Goal: Task Accomplishment & Management: Complete application form

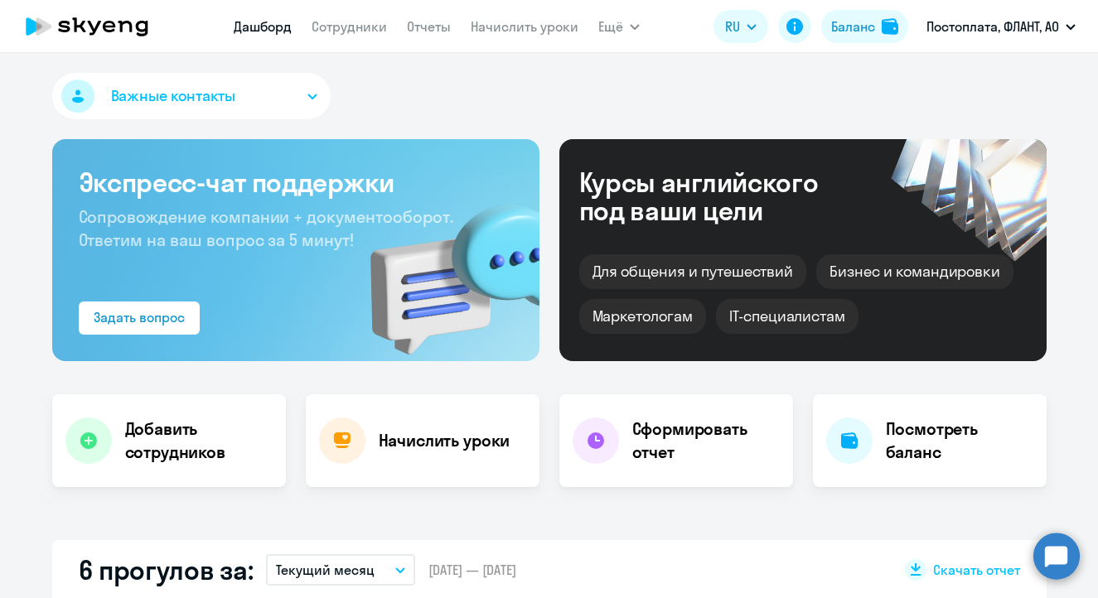
select select "30"
click at [345, 31] on link "Сотрудники" at bounding box center [349, 26] width 75 height 17
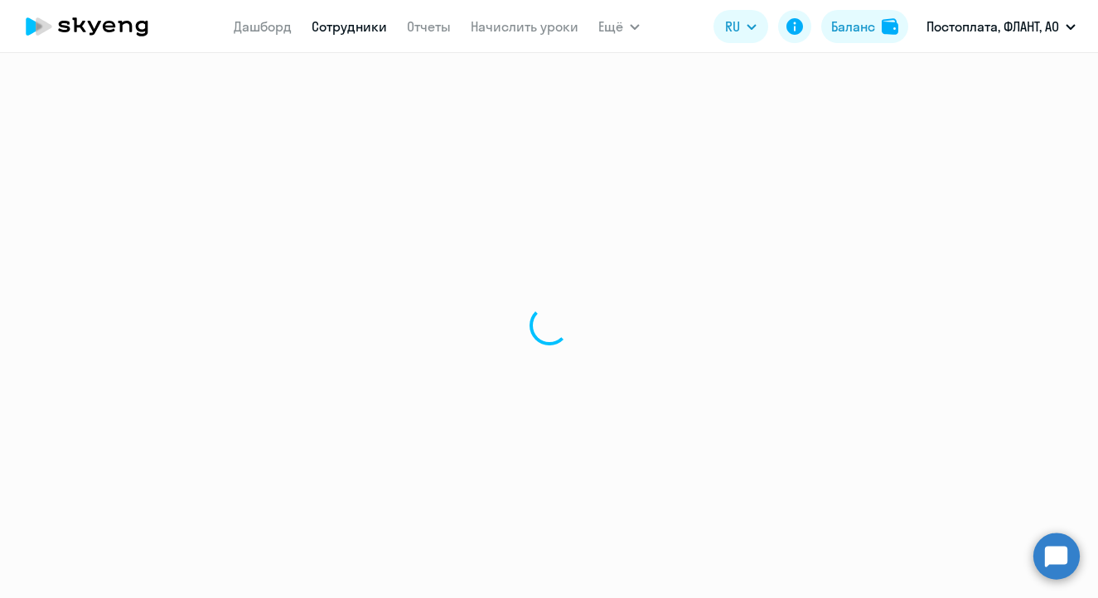
select select "30"
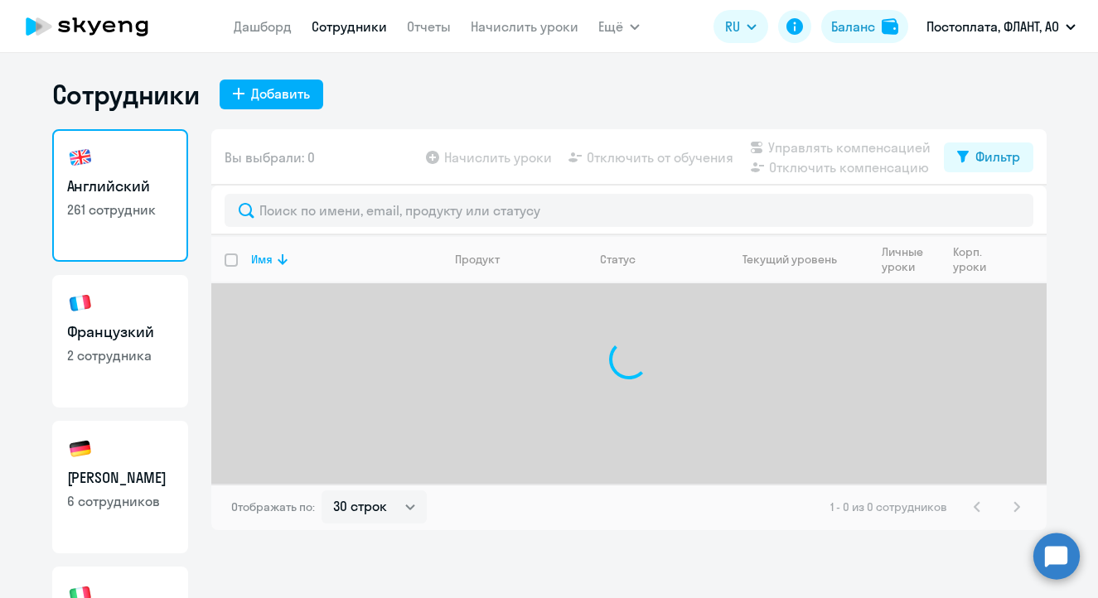
click at [93, 26] on icon at bounding box center [87, 26] width 146 height 41
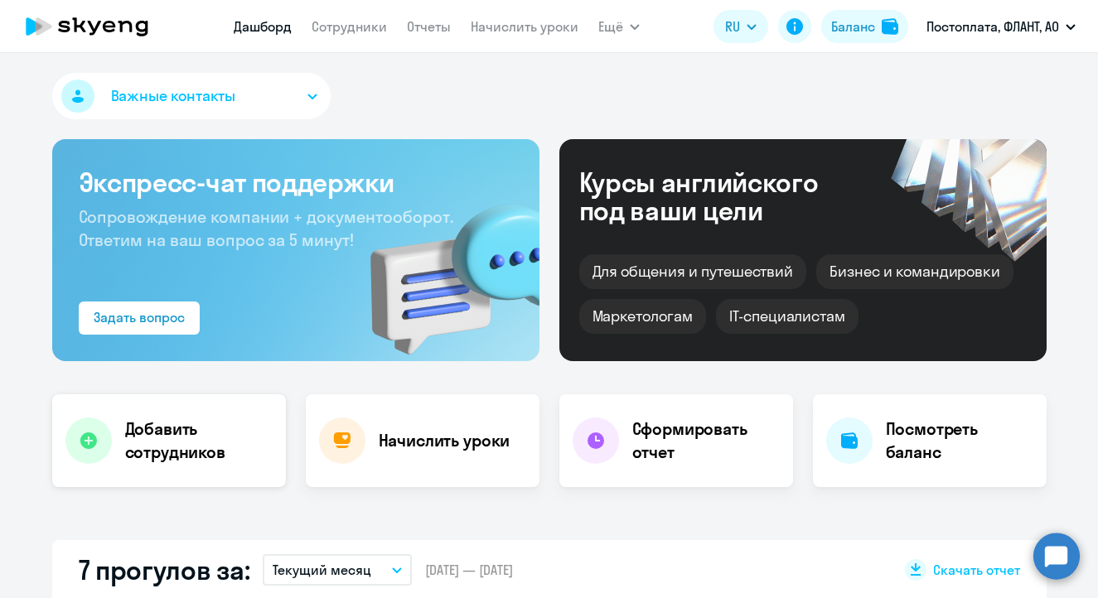
click at [201, 445] on h4 "Добавить сотрудников" at bounding box center [198, 441] width 147 height 46
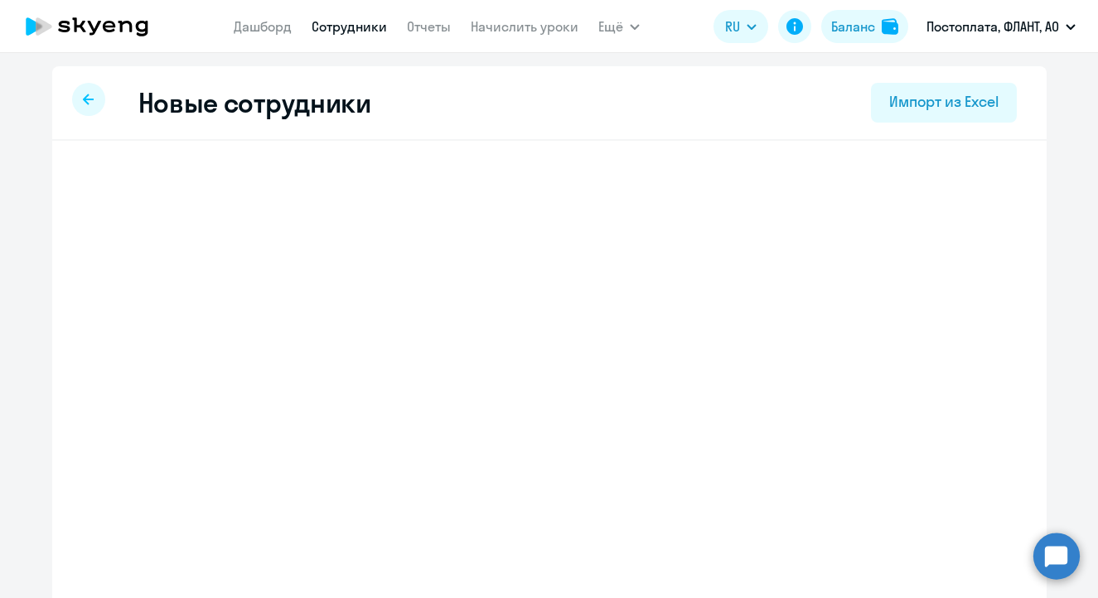
select select "english_adult_not_native_speaker"
select select "4"
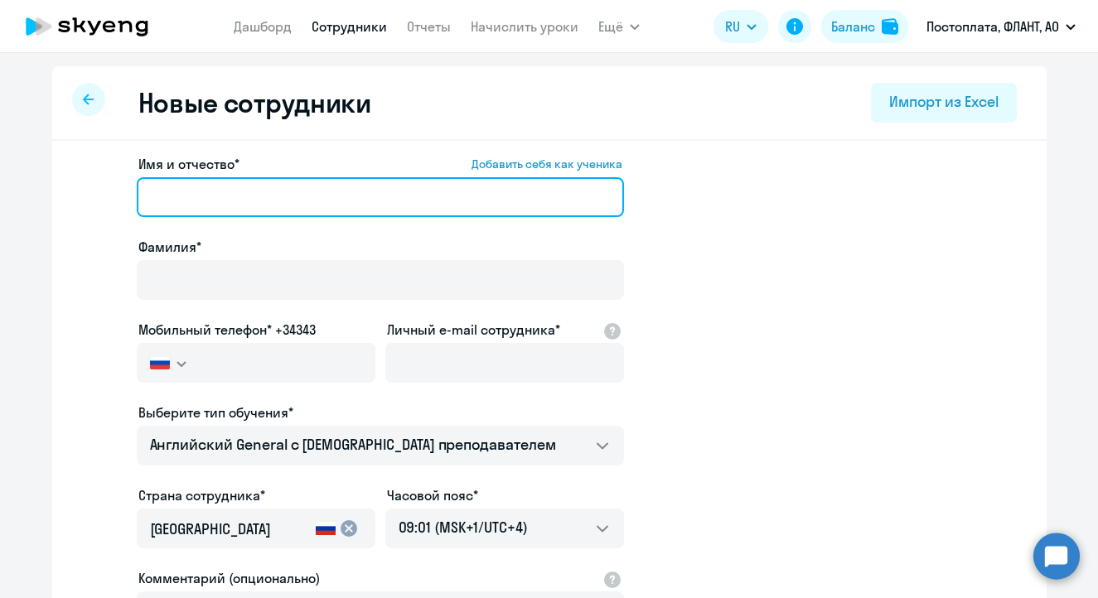
paste input "[PERSON_NAME]"
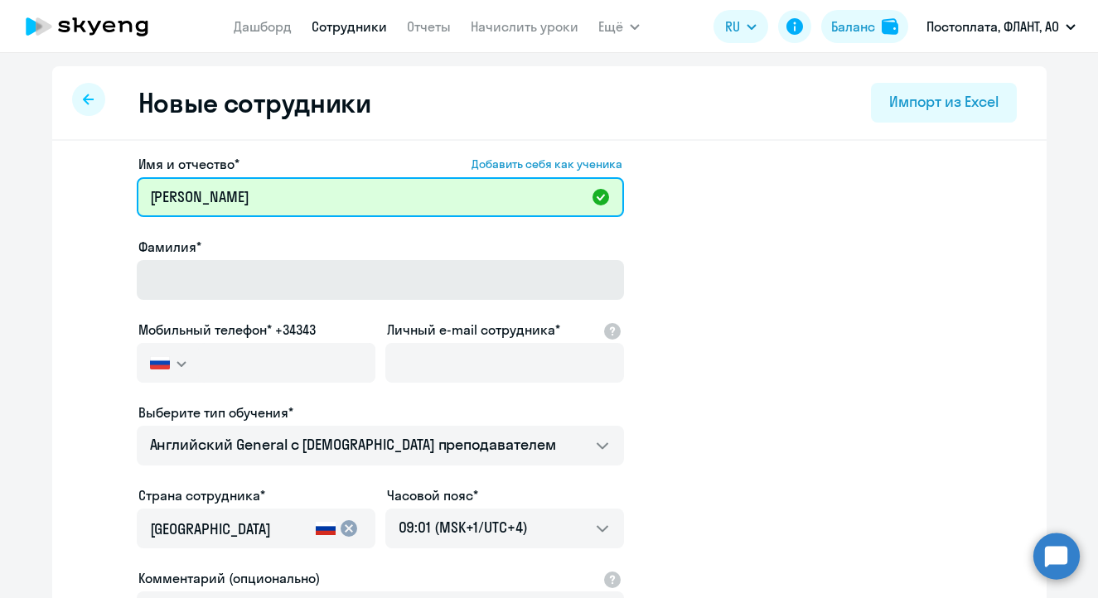
type input "[PERSON_NAME]"
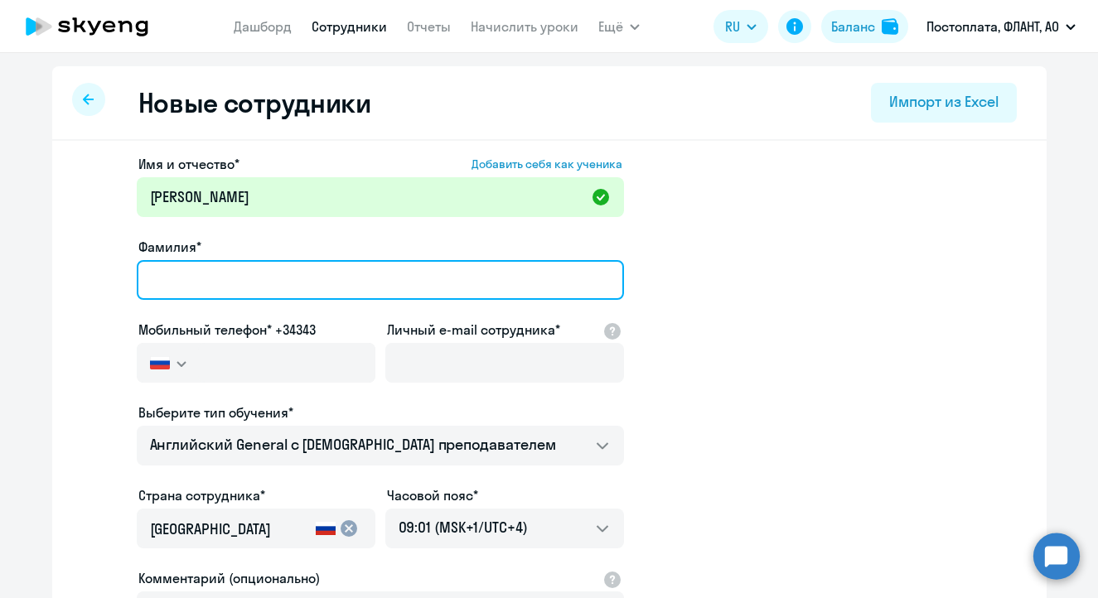
paste input "[PERSON_NAME]"
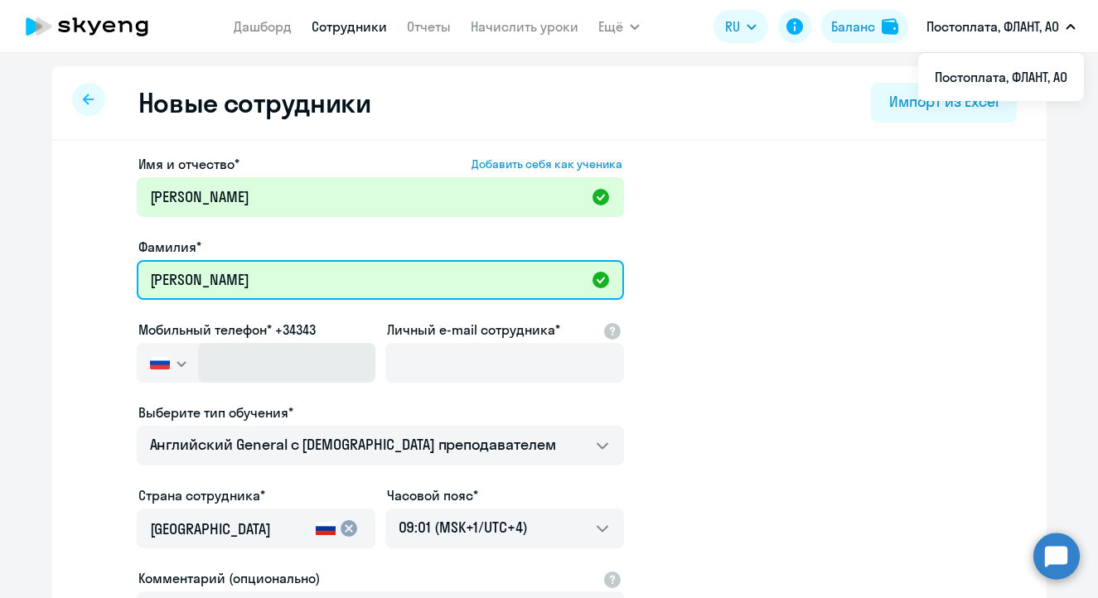
type input "[PERSON_NAME]"
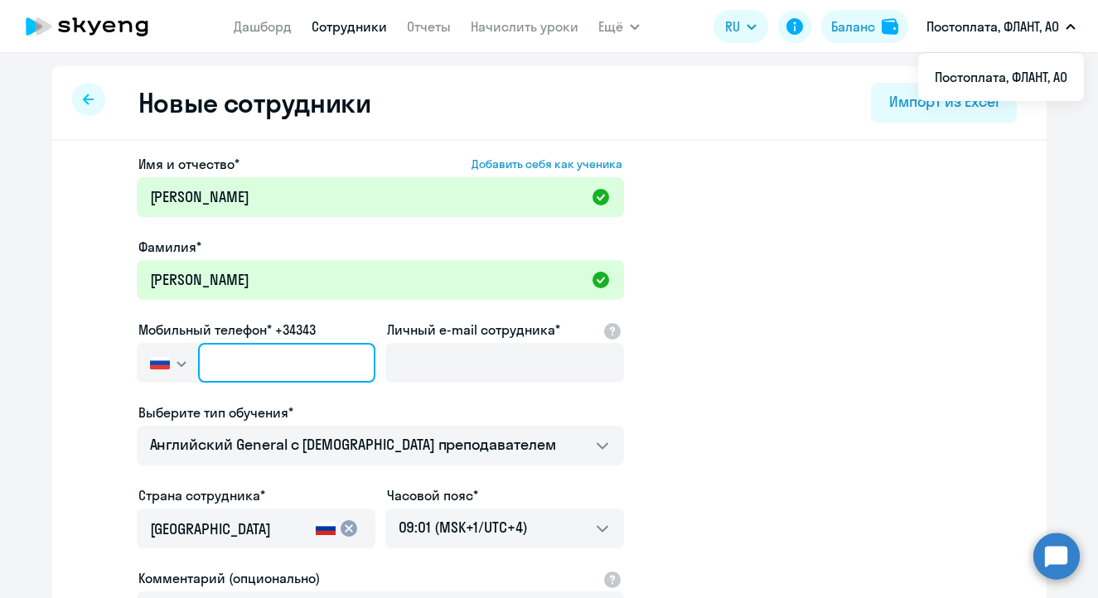
click at [249, 359] on input "text" at bounding box center [286, 363] width 176 height 40
paste input "[PHONE_NUMBER]"
type input "[PHONE_NUMBER]"
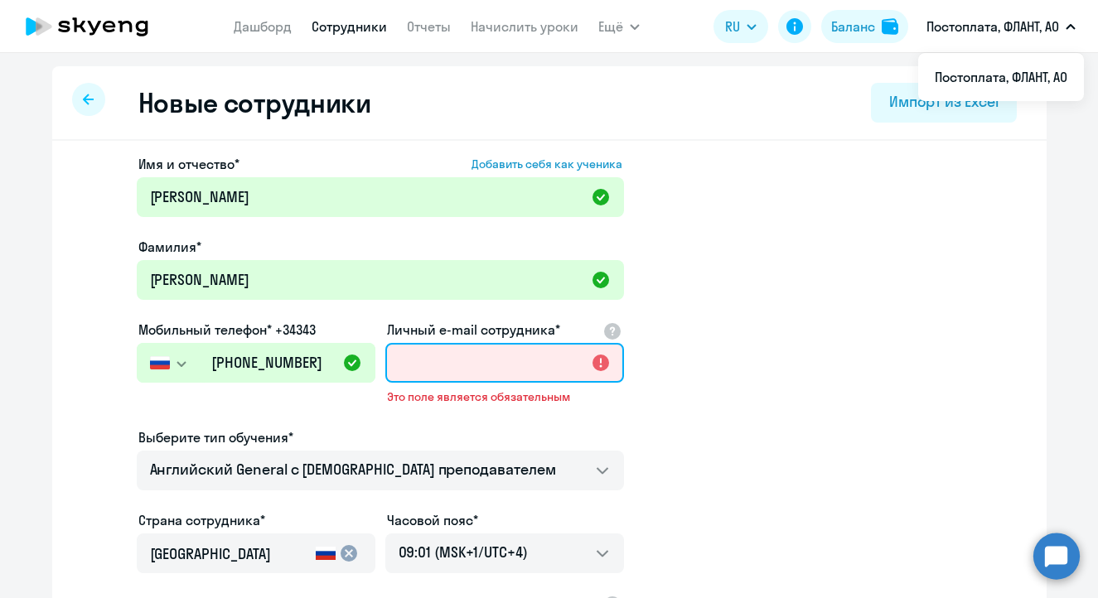
paste input "[EMAIL_ADDRESS][DOMAIN_NAME]"
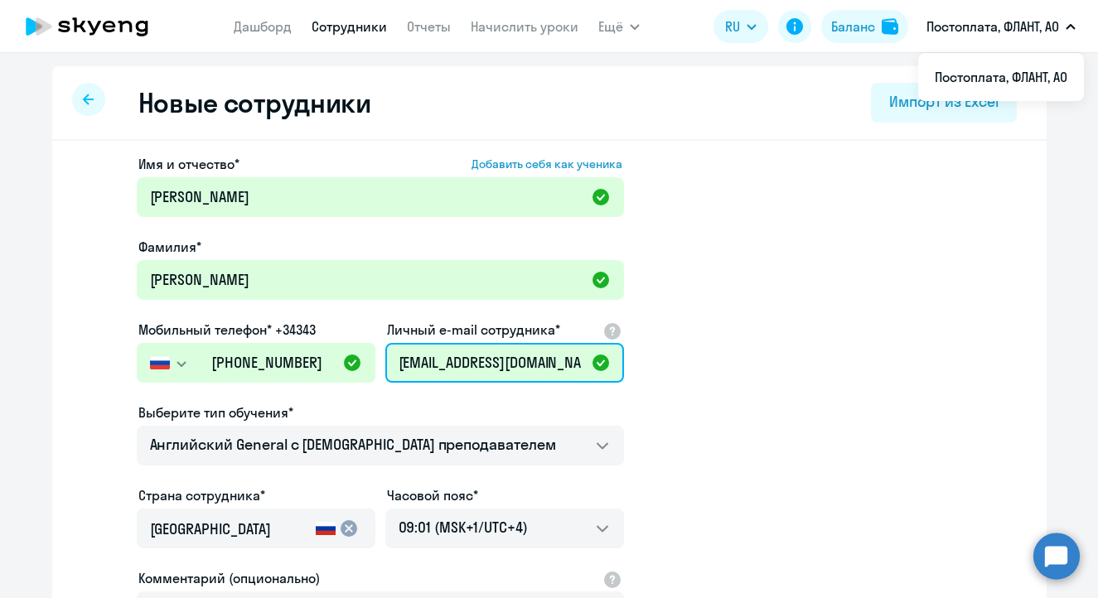
type input "[EMAIL_ADDRESS][DOMAIN_NAME]"
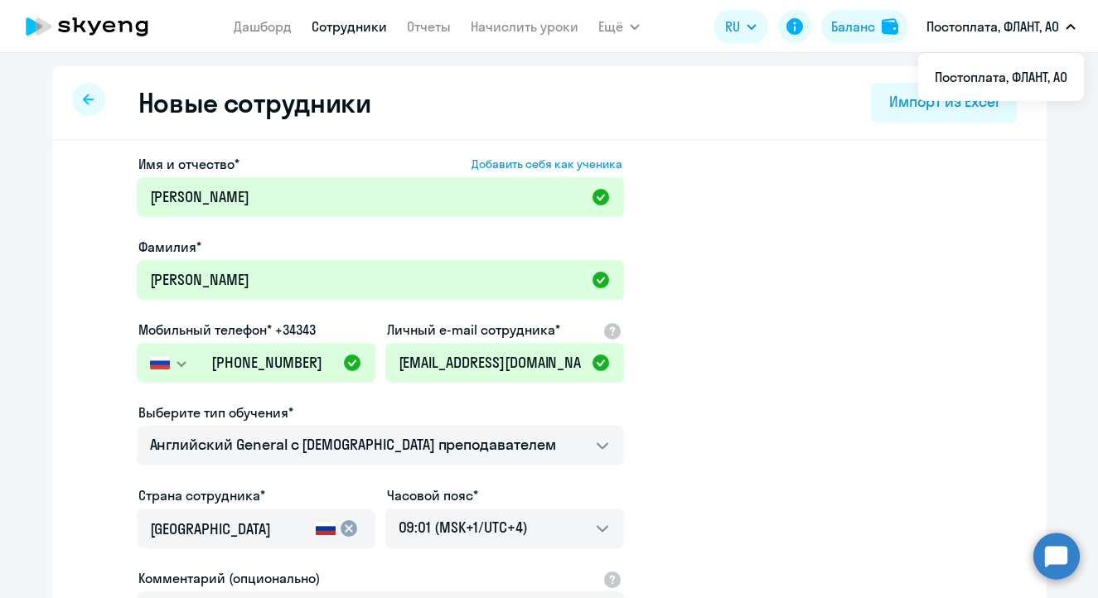
click at [458, 467] on div at bounding box center [380, 469] width 487 height 7
click at [733, 441] on app-new-student-form "Имя и отчество* Добавить себя как ученика [PERSON_NAME]* [PERSON_NAME] телефон*…" at bounding box center [549, 449] width 941 height 591
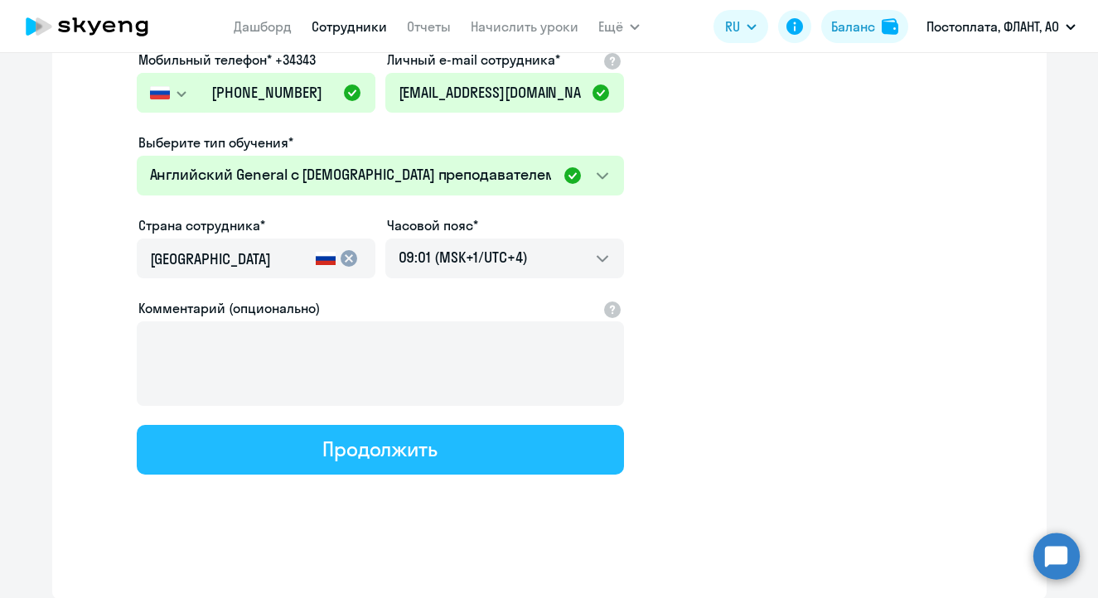
click at [472, 454] on button "Продолжить" at bounding box center [380, 450] width 487 height 50
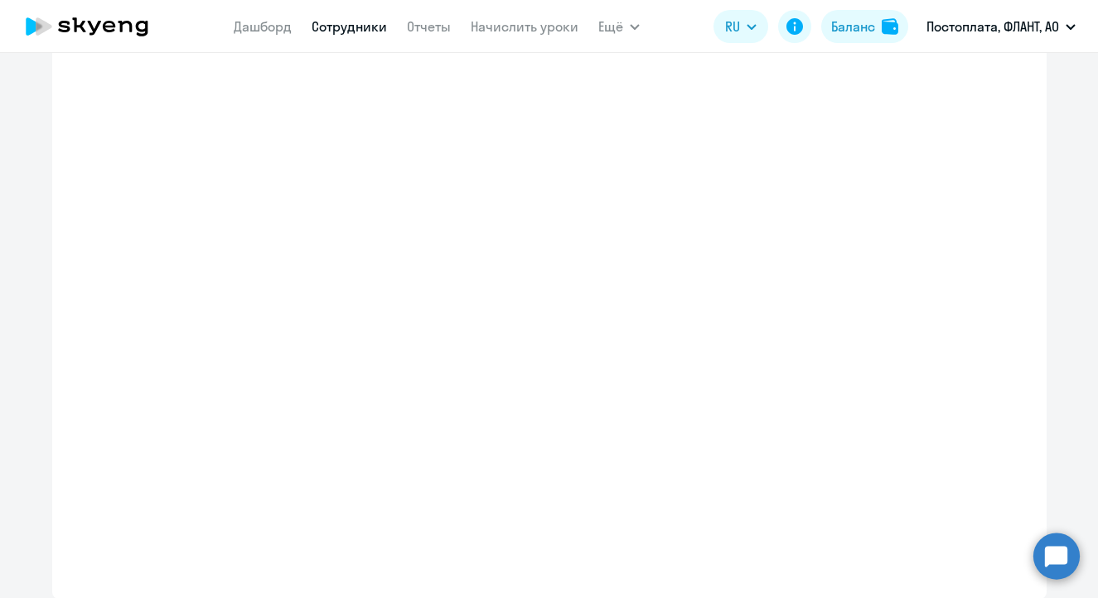
select select "english_adult_not_native_speaker"
select select "4"
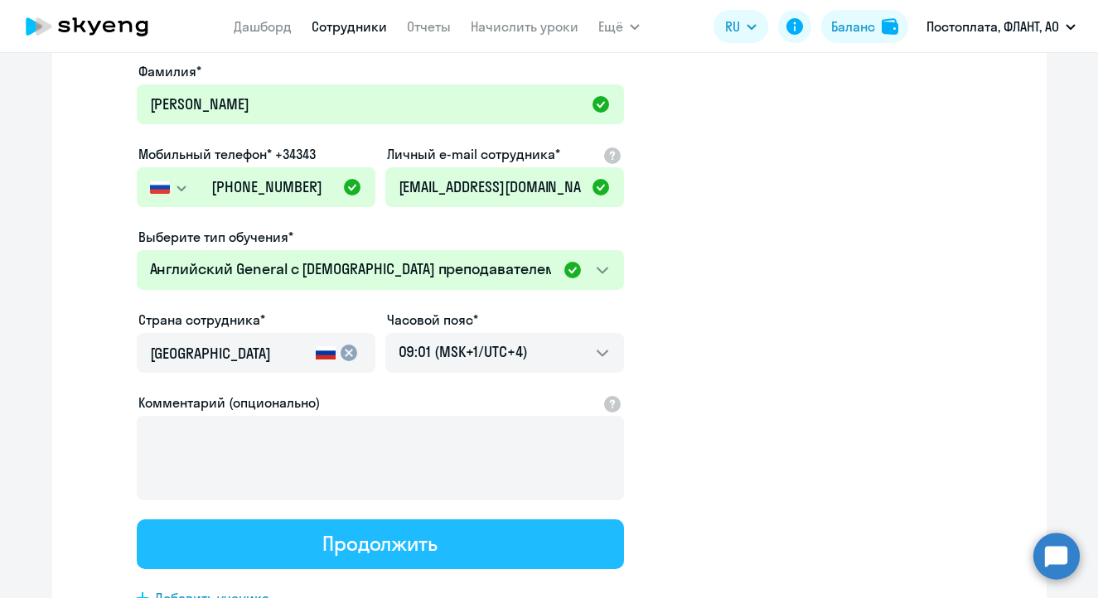
scroll to position [7, 0]
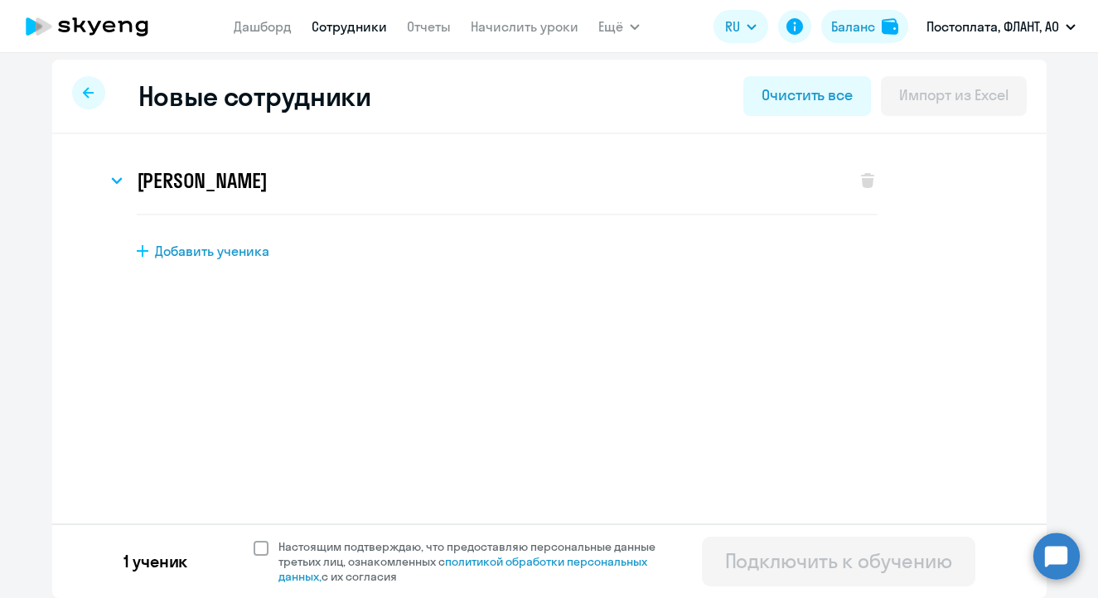
click at [254, 552] on span at bounding box center [261, 548] width 15 height 15
click at [253, 539] on input "Настоящим подтверждаю, что предоставляю персональные данные третьих лиц, ознако…" at bounding box center [253, 539] width 1 height 1
checkbox input "true"
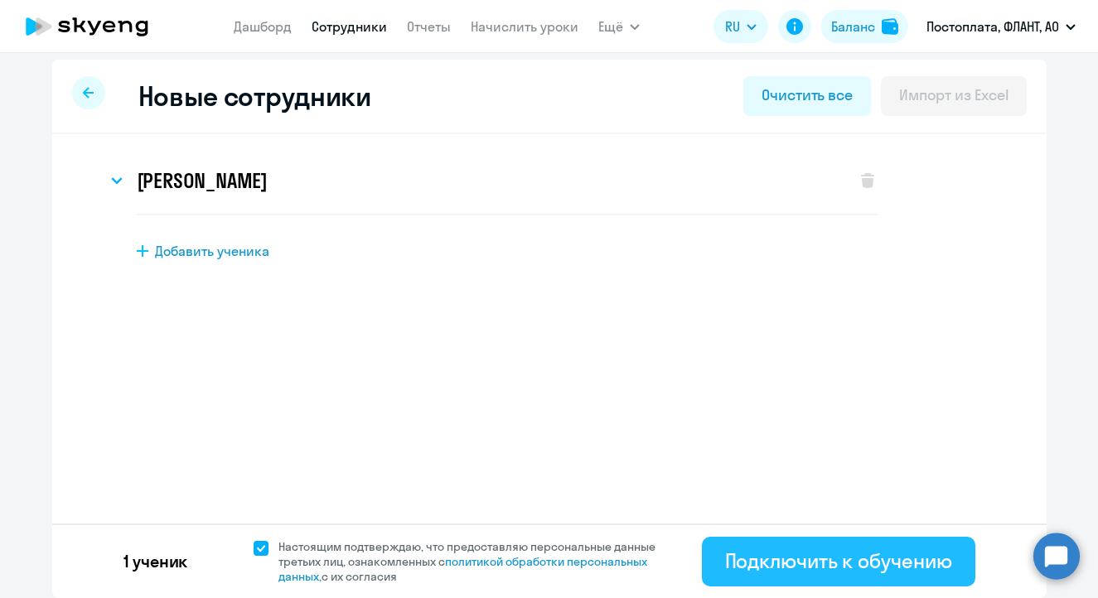
click at [783, 563] on div "Подключить к обучению" at bounding box center [838, 561] width 227 height 27
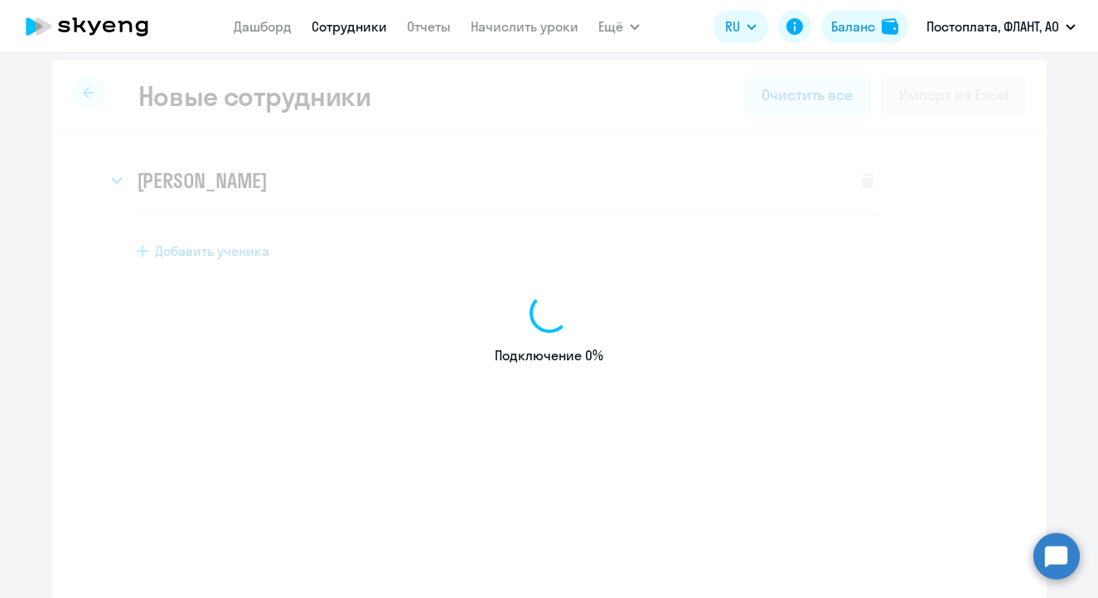
select select "english_adult_not_native_speaker"
select select "4"
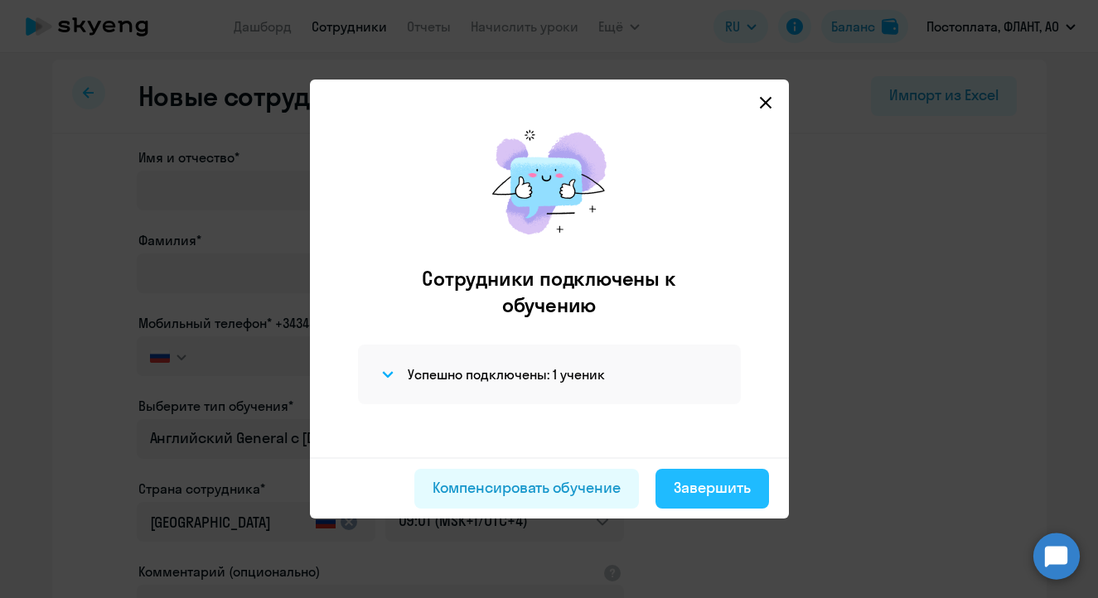
click at [719, 490] on div "Завершить" at bounding box center [712, 488] width 77 height 22
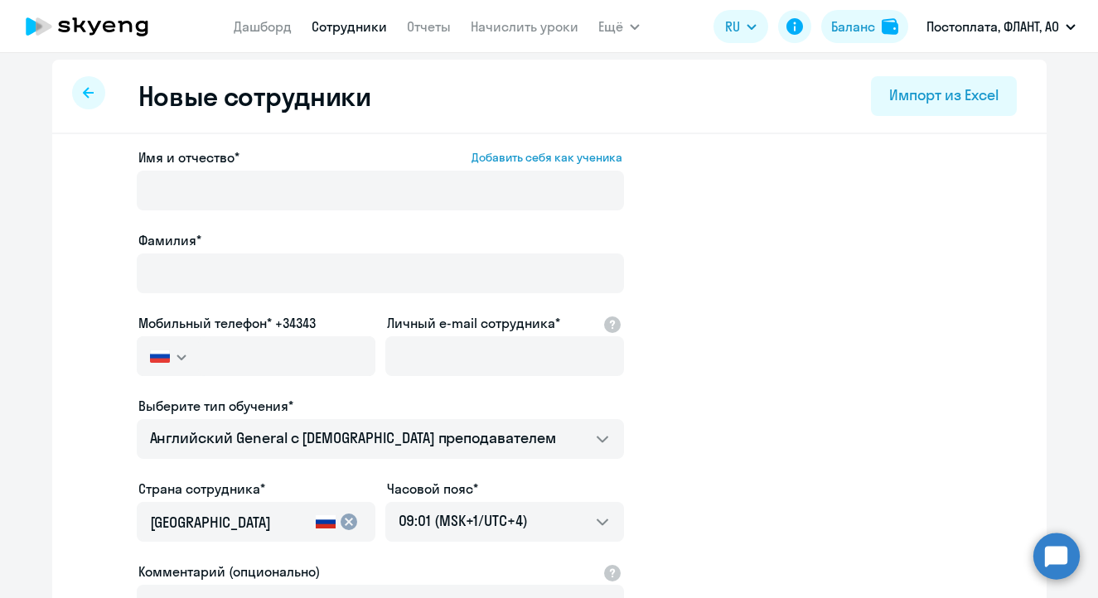
select select "30"
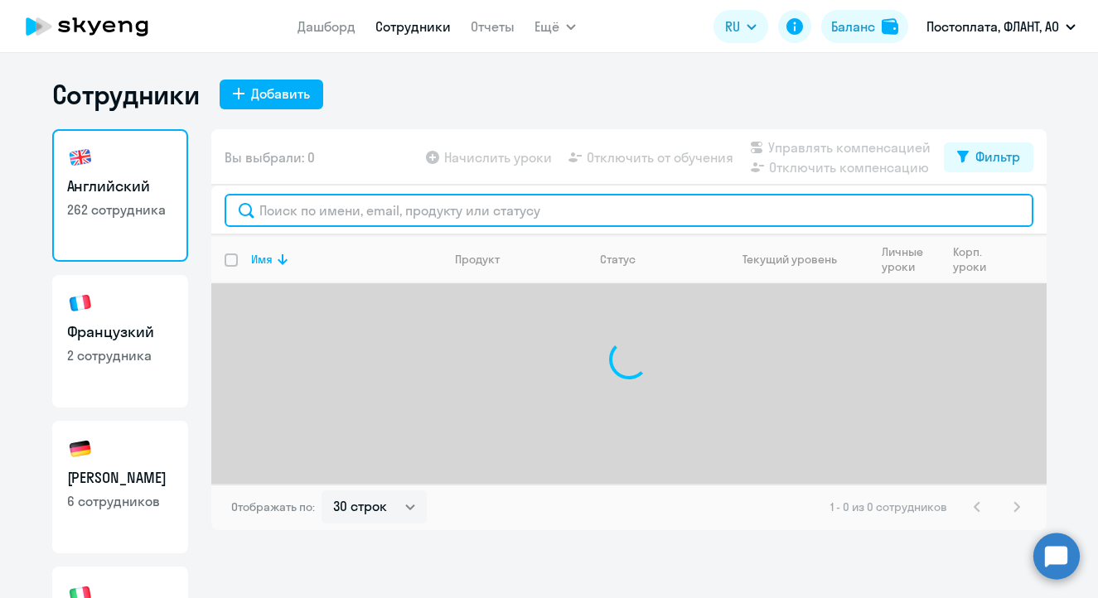
click at [339, 213] on input "text" at bounding box center [629, 210] width 809 height 33
type input "x"
type input "черен"
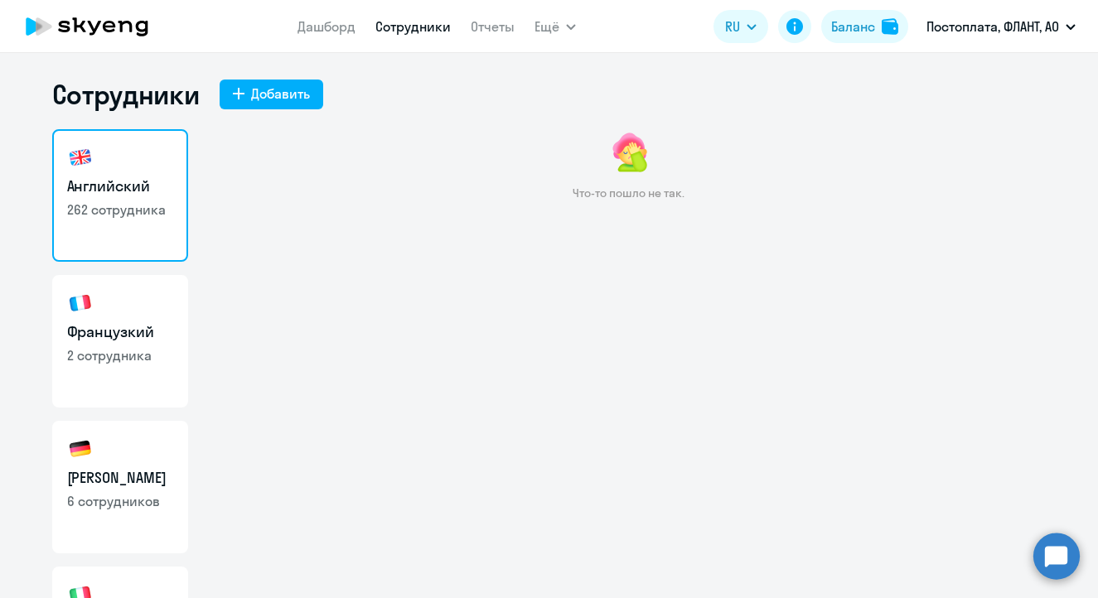
click at [159, 153] on link "Английский 262 сотрудника" at bounding box center [120, 195] width 136 height 133
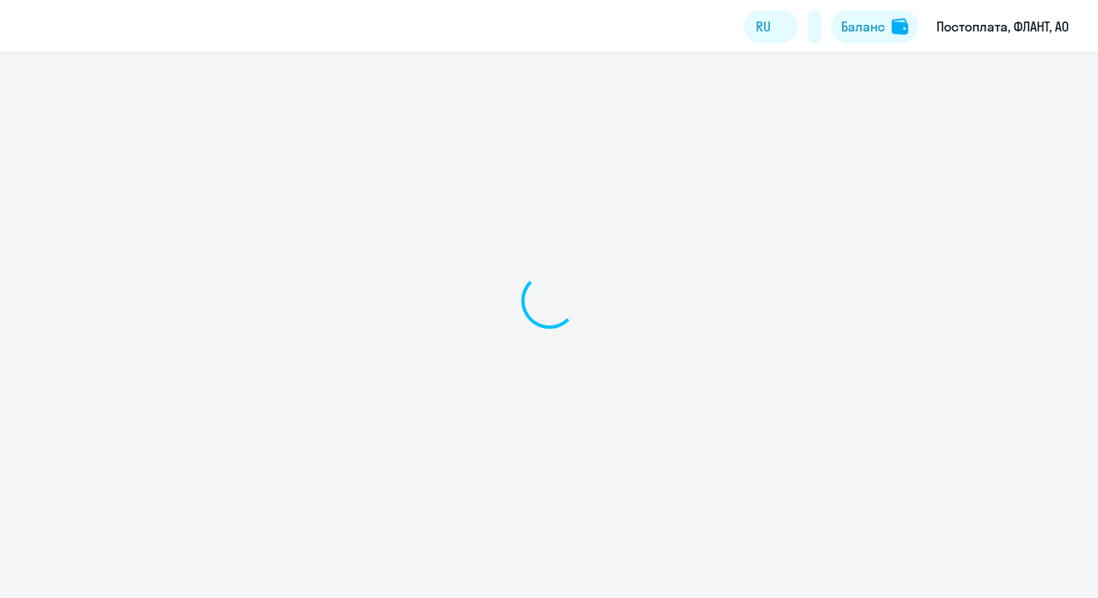
select select "30"
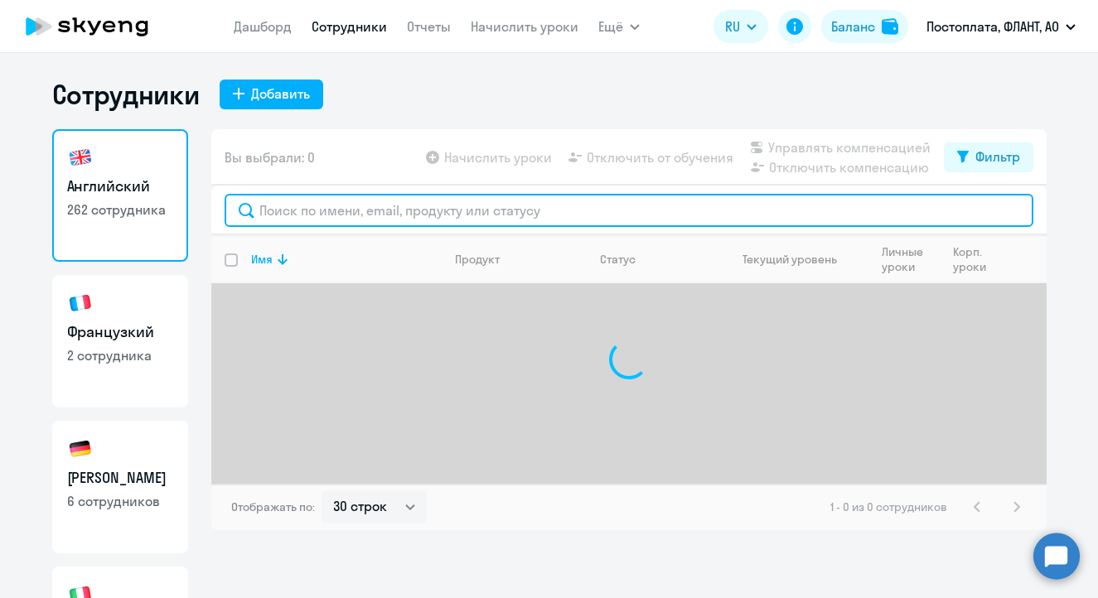
click at [459, 214] on input "text" at bounding box center [629, 210] width 809 height 33
type input "черене"
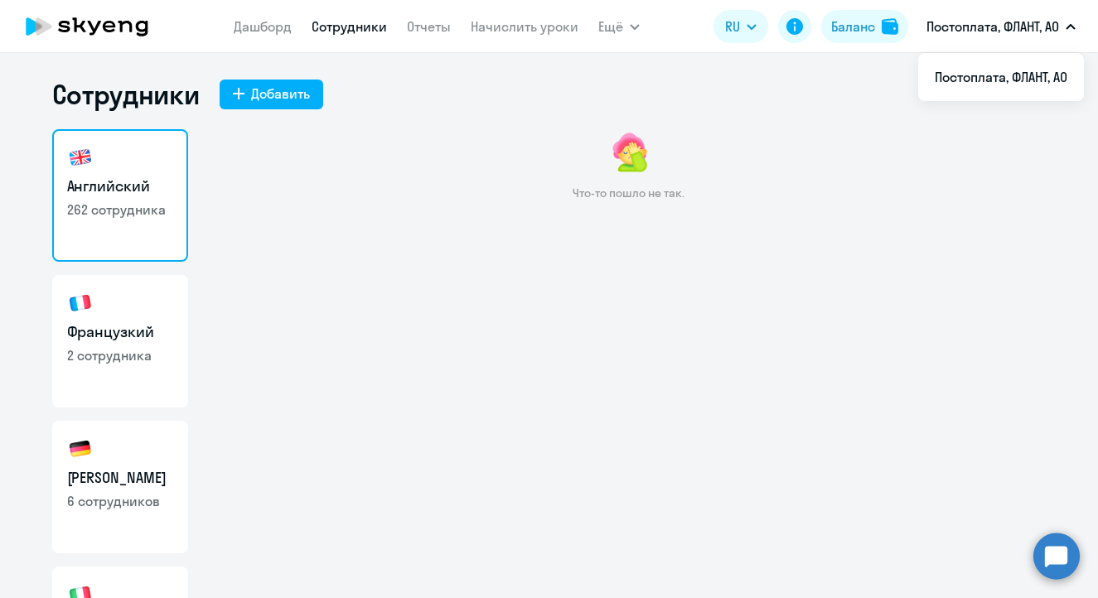
click at [757, 1] on app-header "Дашборд Сотрудники Отчеты Начислить уроки Ещё Дашборд Сотрудники Отчеты Начисли…" at bounding box center [549, 26] width 1098 height 53
click at [99, 30] on icon at bounding box center [87, 26] width 146 height 41
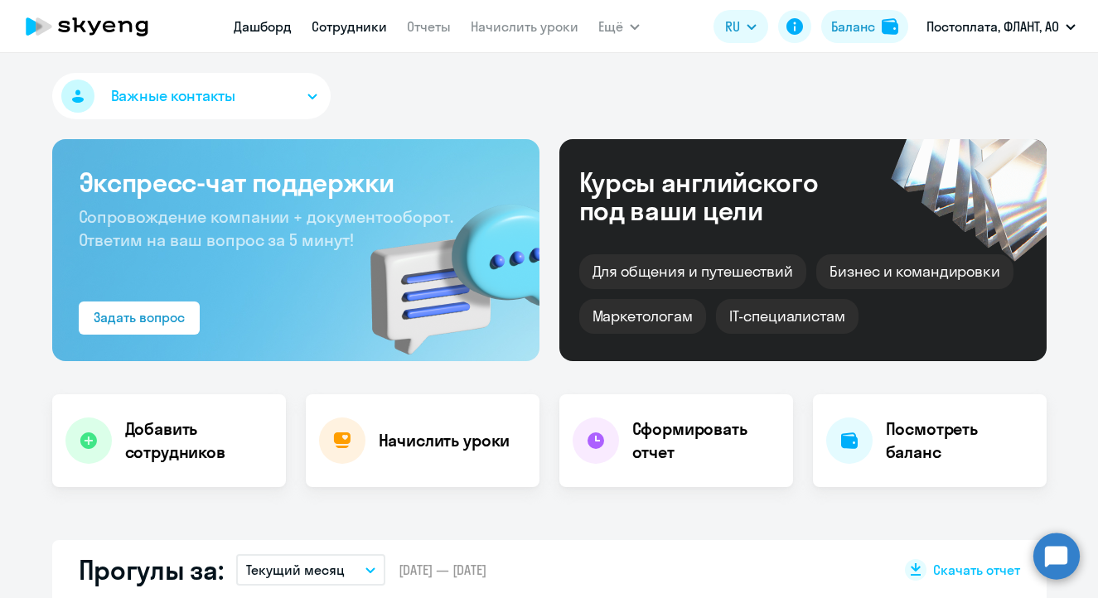
click at [372, 26] on link "Сотрудники" at bounding box center [349, 26] width 75 height 17
select select "30"
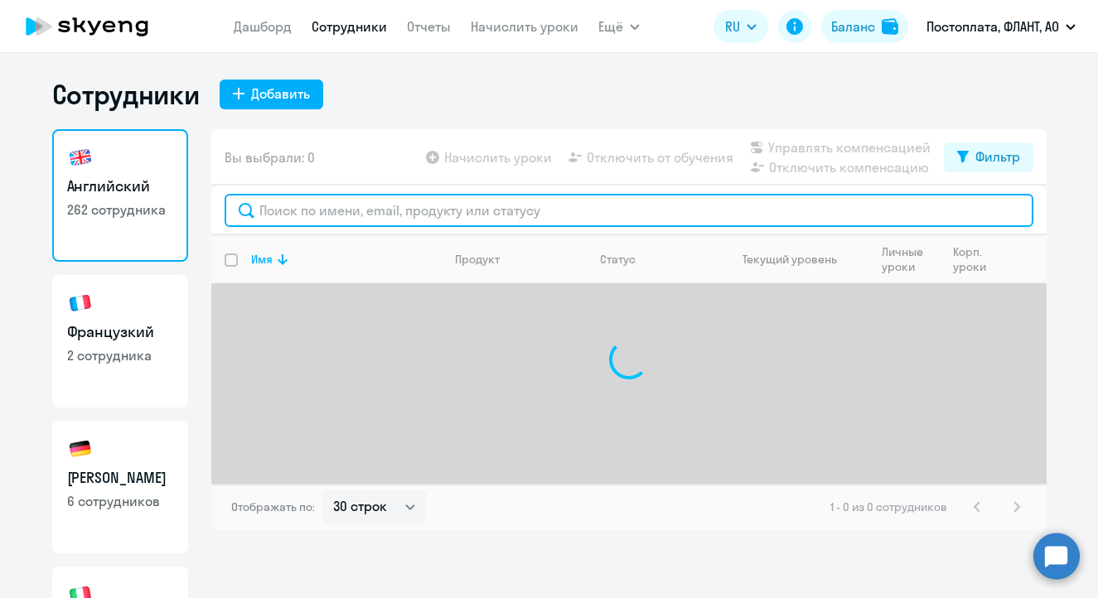
click at [342, 206] on input "text" at bounding box center [629, 210] width 809 height 33
type input "чере"
